Goal: Information Seeking & Learning: Learn about a topic

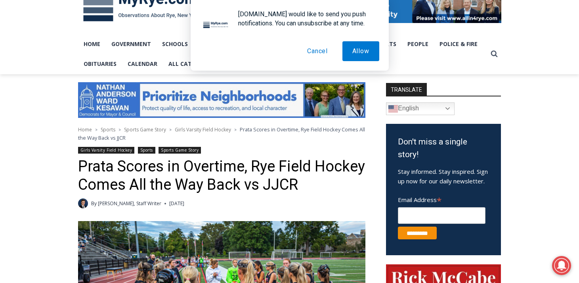
scroll to position [216, 0]
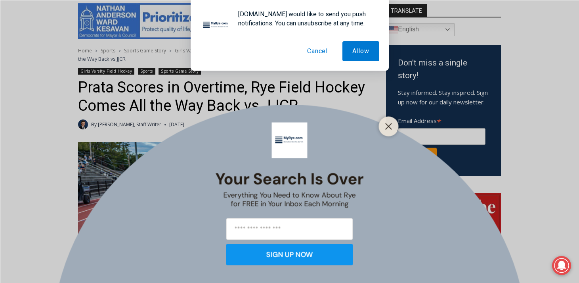
click at [316, 50] on button "Cancel" at bounding box center [317, 51] width 40 height 20
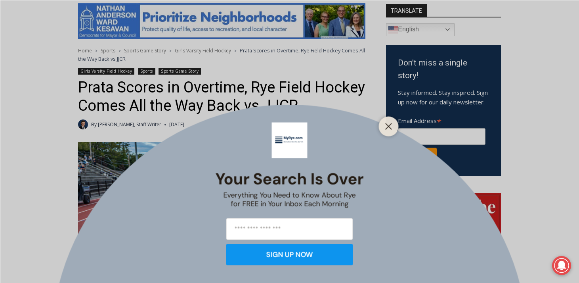
click at [389, 120] on div at bounding box center [389, 126] width 20 height 20
click at [386, 125] on icon "Close" at bounding box center [388, 125] width 7 height 7
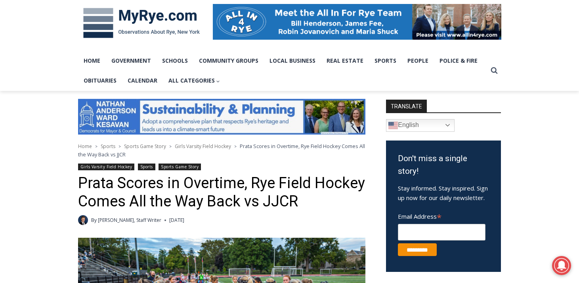
scroll to position [0, 0]
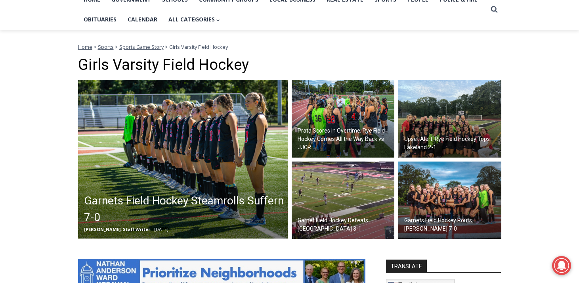
scroll to position [191, 0]
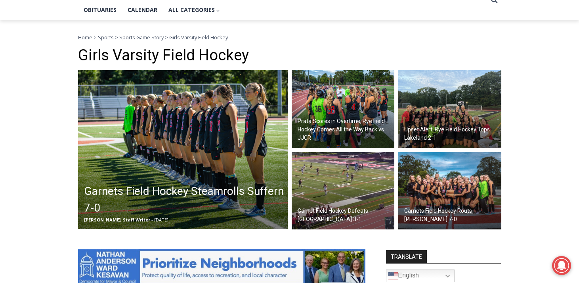
click at [119, 191] on h2 "Garnets Field Hockey Steamrolls Suffern 7-0" at bounding box center [185, 199] width 202 height 33
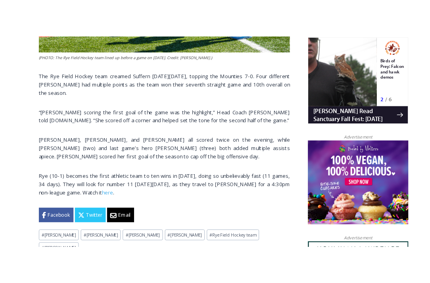
scroll to position [482, 0]
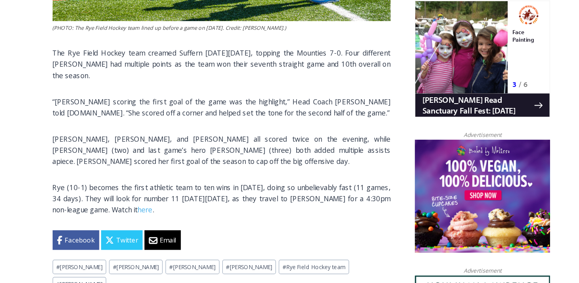
click at [310, 109] on p "The Rye Field Hockey team creamed Suffern on Monday, October 6, topping the Mou…" at bounding box center [221, 96] width 287 height 29
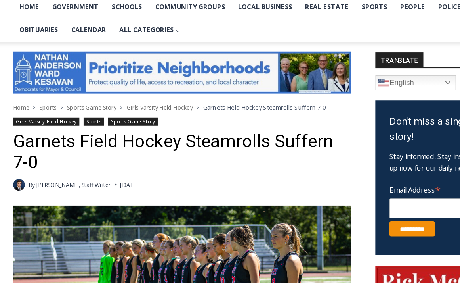
scroll to position [291, 0]
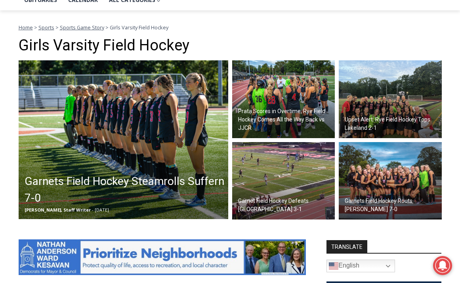
scroll to position [202, 0]
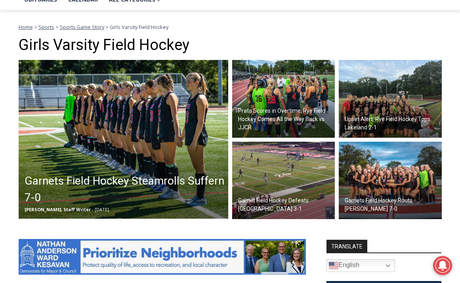
click at [369, 185] on img at bounding box center [390, 181] width 103 height 78
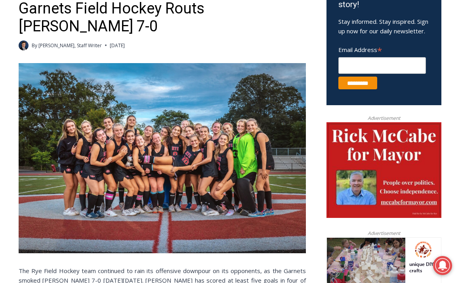
scroll to position [288, 0]
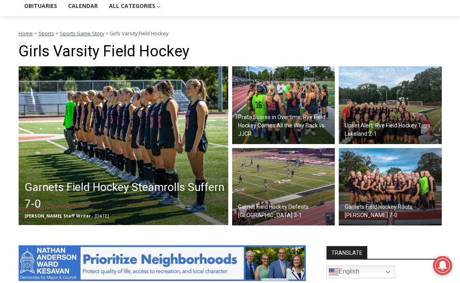
click at [368, 121] on h2 "Upset Alert: Rye Field Hockey Tops Lakeland 2-1" at bounding box center [392, 129] width 95 height 17
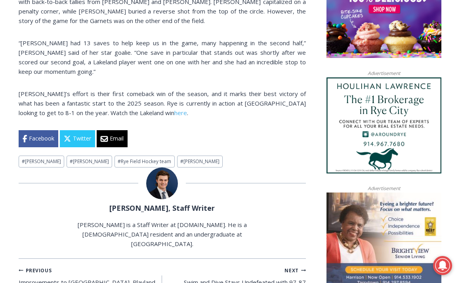
scroll to position [688, 0]
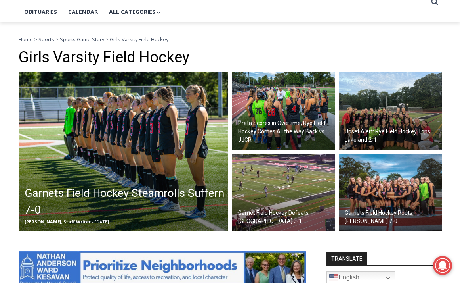
click at [280, 202] on img at bounding box center [283, 193] width 103 height 78
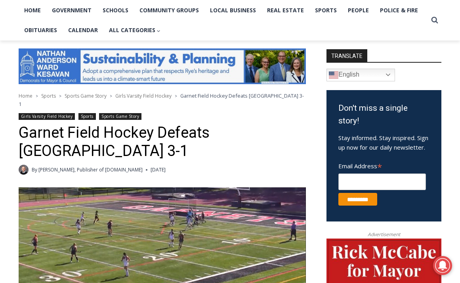
scroll to position [149, 0]
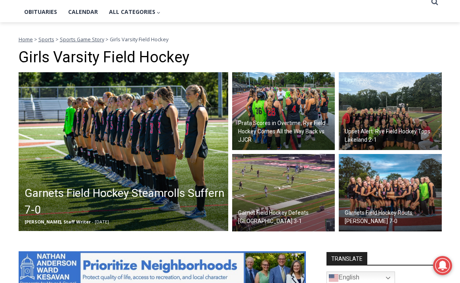
click at [281, 121] on h2 "Prata Scores in Overtime, Rye Field Hockey Comes All the Way Back vs JJCR" at bounding box center [285, 131] width 95 height 25
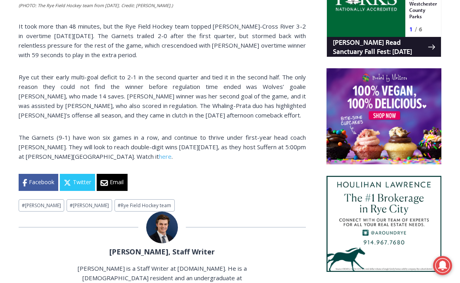
scroll to position [552, 0]
